Goal: Task Accomplishment & Management: Use online tool/utility

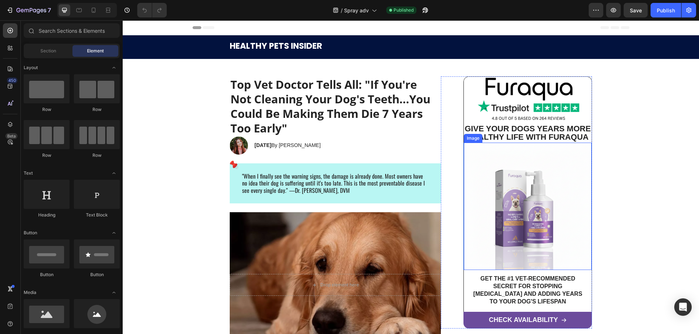
scroll to position [111, 0]
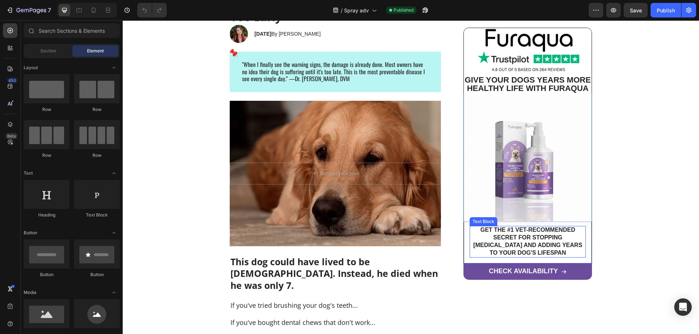
click at [541, 257] on p "GET THE #1 VET-RECOMMENDED SECRET FOR STOPPING [MEDICAL_DATA] AND ADDING YEARS …" at bounding box center [527, 242] width 115 height 30
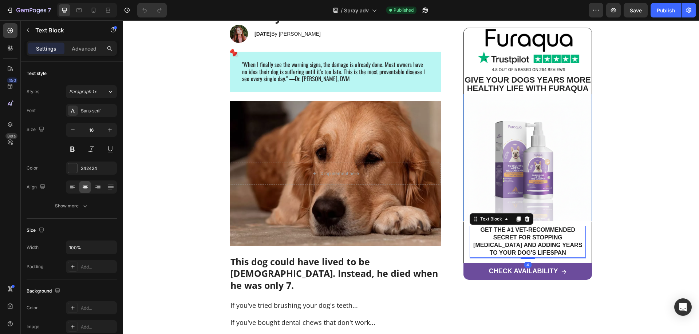
click at [542, 257] on p "GET THE #1 VET-RECOMMENDED SECRET FOR STOPPING [MEDICAL_DATA] AND ADDING YEARS …" at bounding box center [527, 242] width 115 height 30
click at [420, 301] on p "If you've tried brushing your dog's teeth..." at bounding box center [335, 305] width 210 height 8
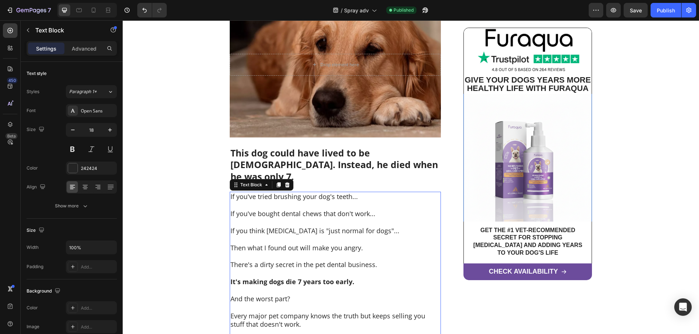
scroll to position [297, 0]
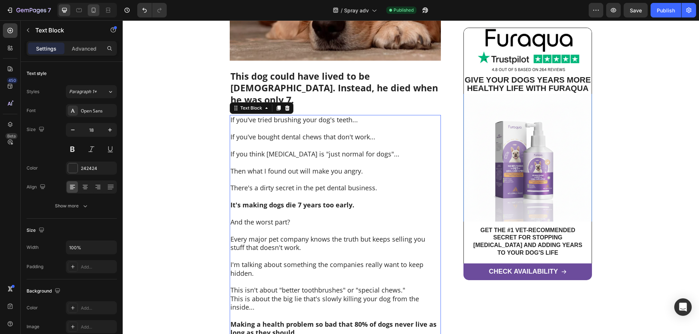
click at [90, 11] on div at bounding box center [94, 10] width 12 height 12
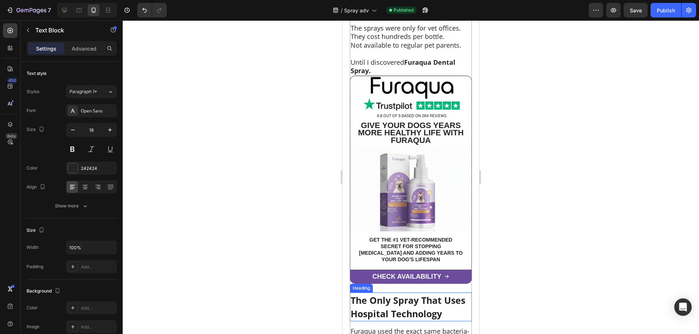
scroll to position [3027, 0]
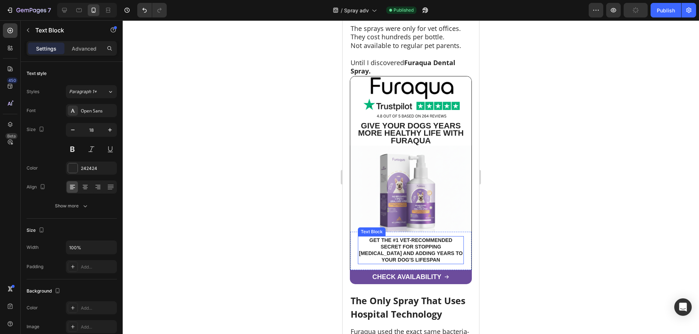
click at [423, 237] on p "GET THE #1 VET-RECOMMENDED SECRET FOR STOPPING [MEDICAL_DATA] AND ADDING YEARS …" at bounding box center [410, 250] width 104 height 27
click at [424, 237] on p "GET THE #1 VET-RECOMMENDED SECRET FOR STOPPING [MEDICAL_DATA] AND ADDING YEARS …" at bounding box center [410, 250] width 104 height 27
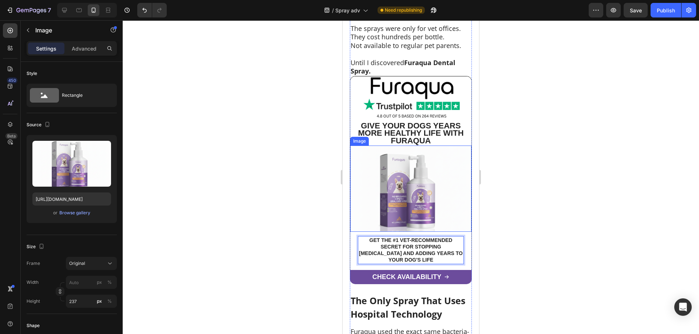
click at [408, 157] on img at bounding box center [410, 189] width 121 height 86
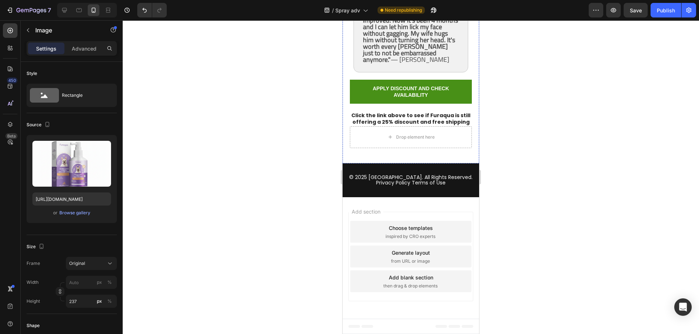
scroll to position [5717, 0]
click at [655, 11] on button "Publish" at bounding box center [665, 10] width 31 height 15
